Goal: Understand process/instructions: Learn how to perform a task or action

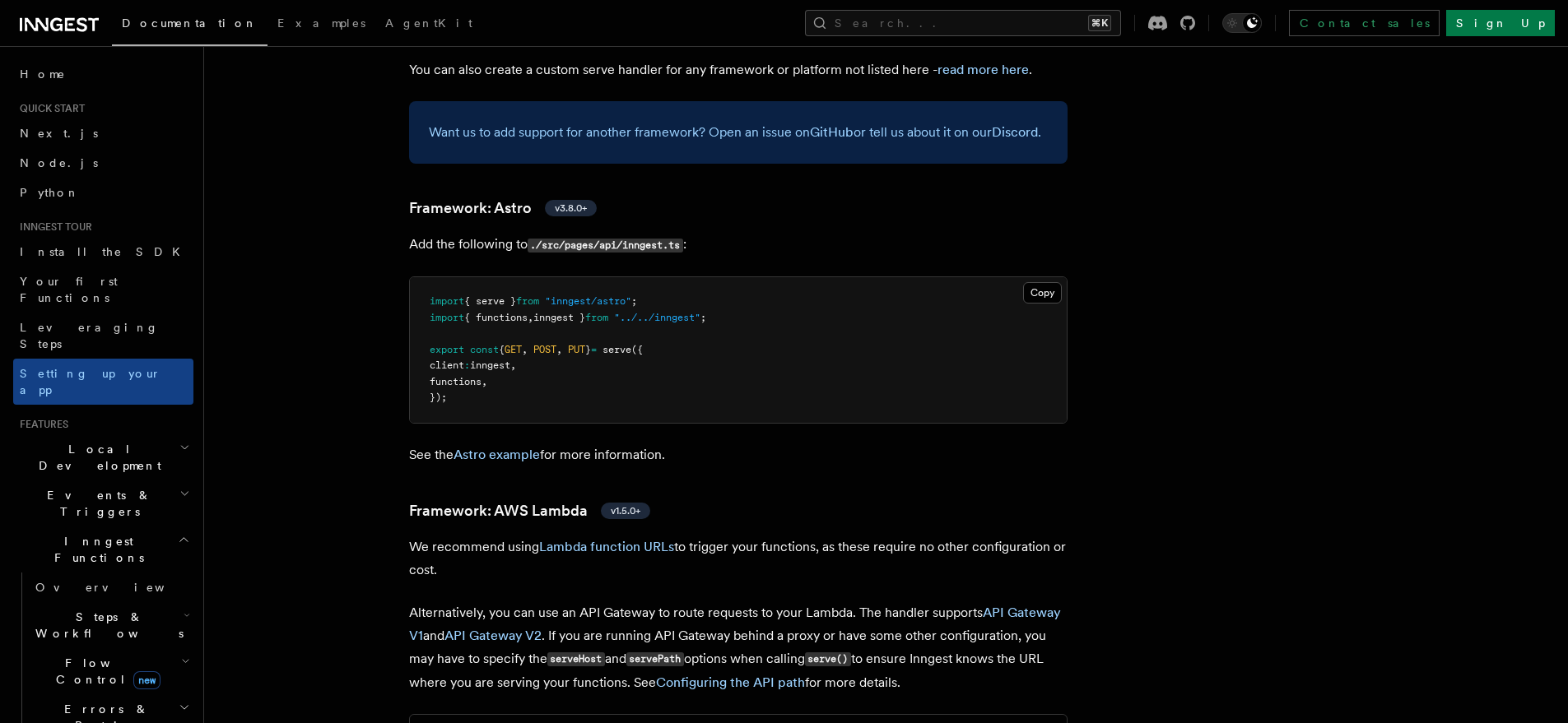
scroll to position [1413, 0]
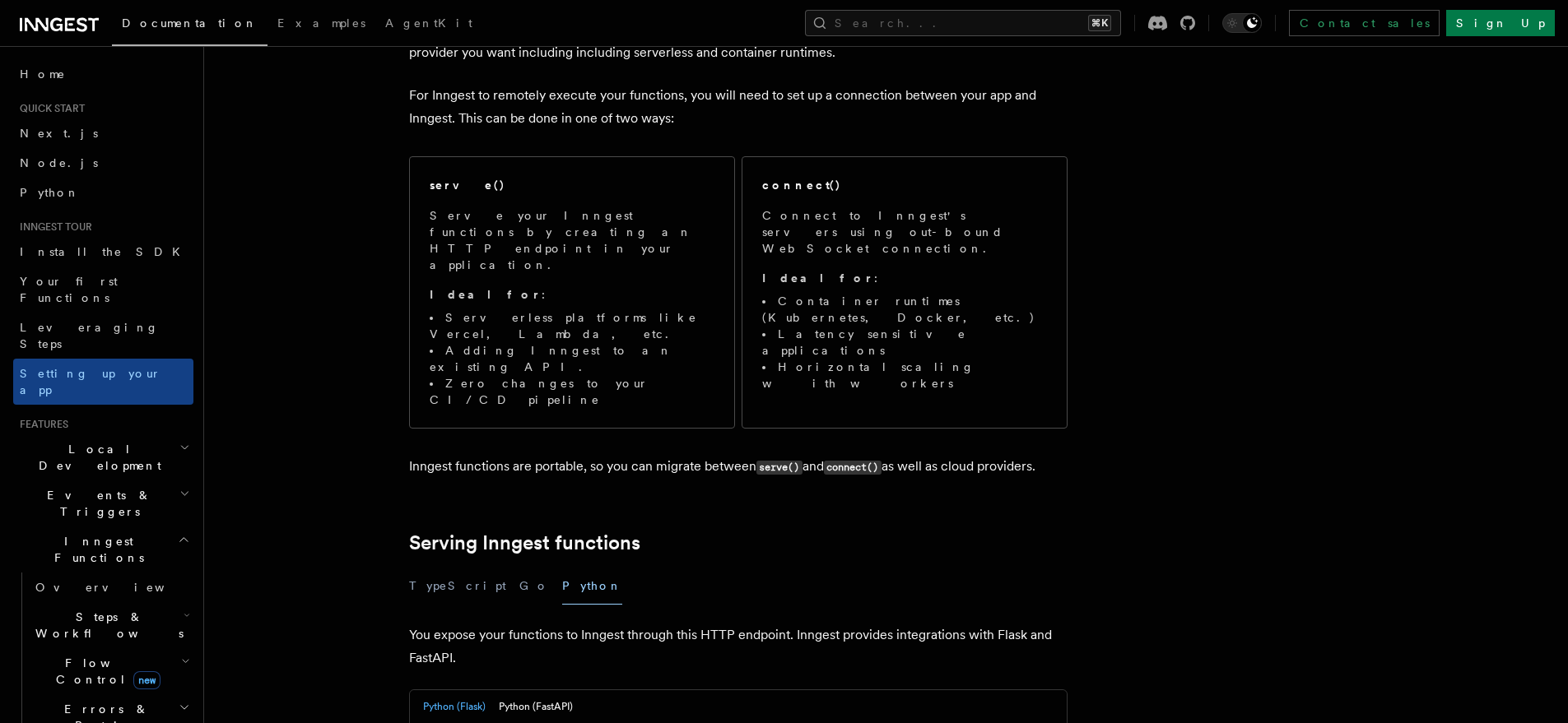
scroll to position [433, 0]
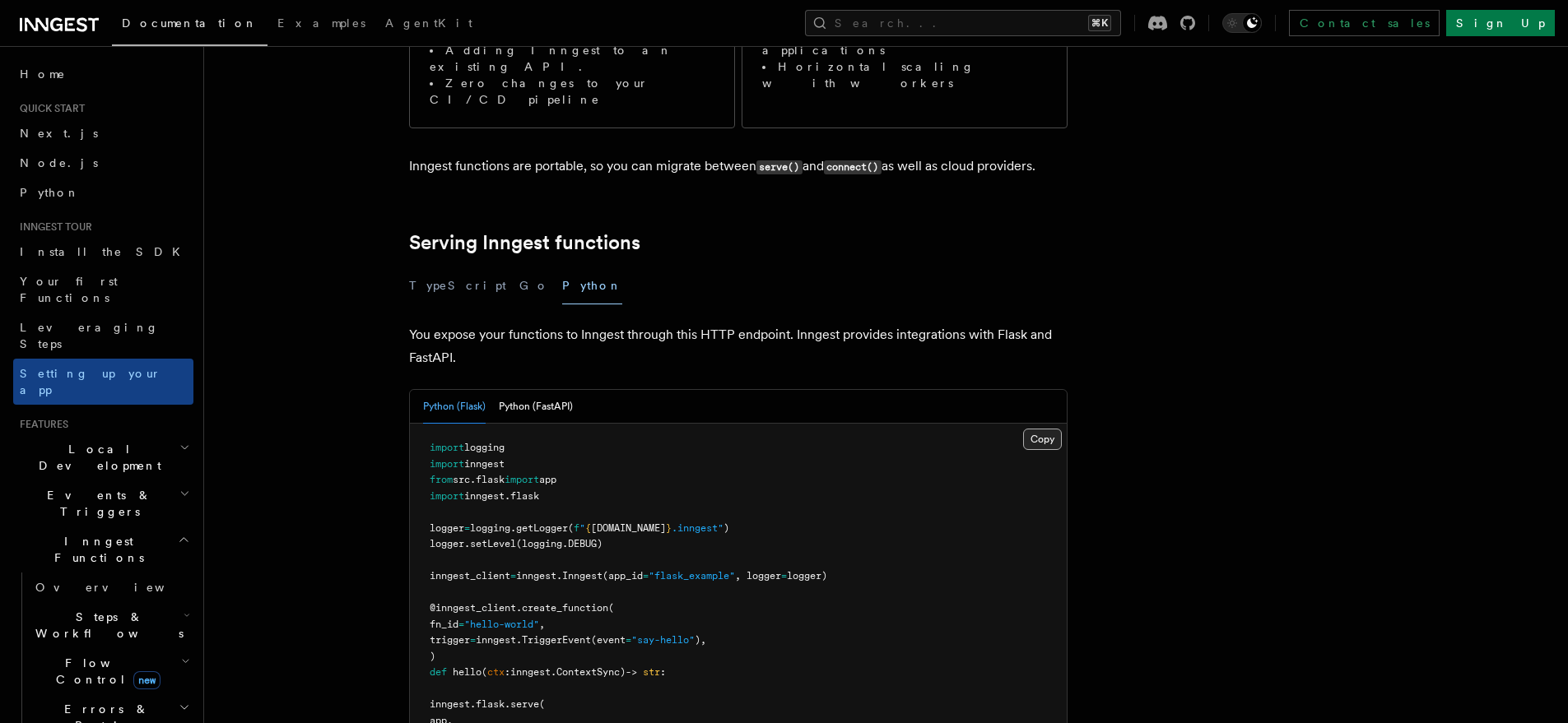
click at [1048, 429] on button "Copy Copied" at bounding box center [1042, 439] width 38 height 21
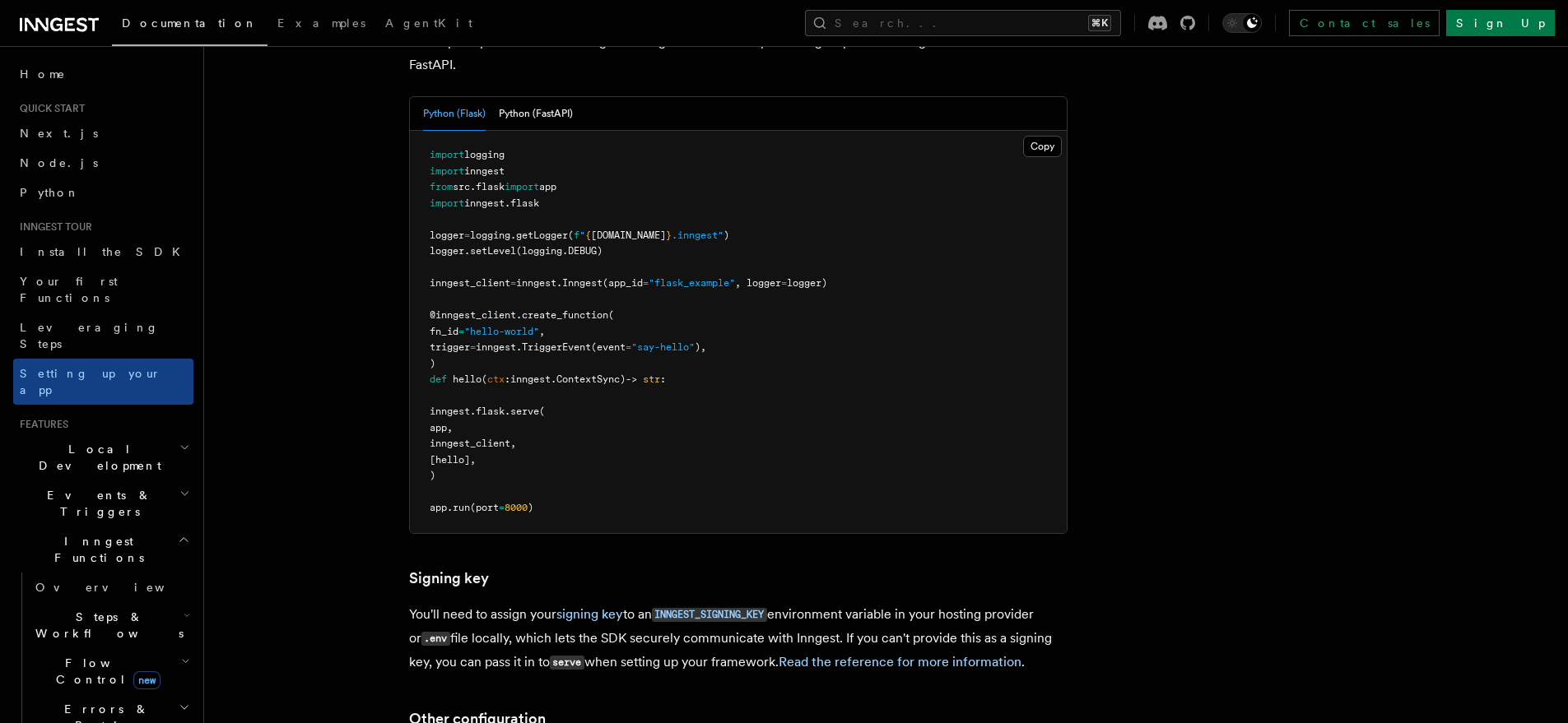
scroll to position [375, 0]
